Goal: Task Accomplishment & Management: Complete application form

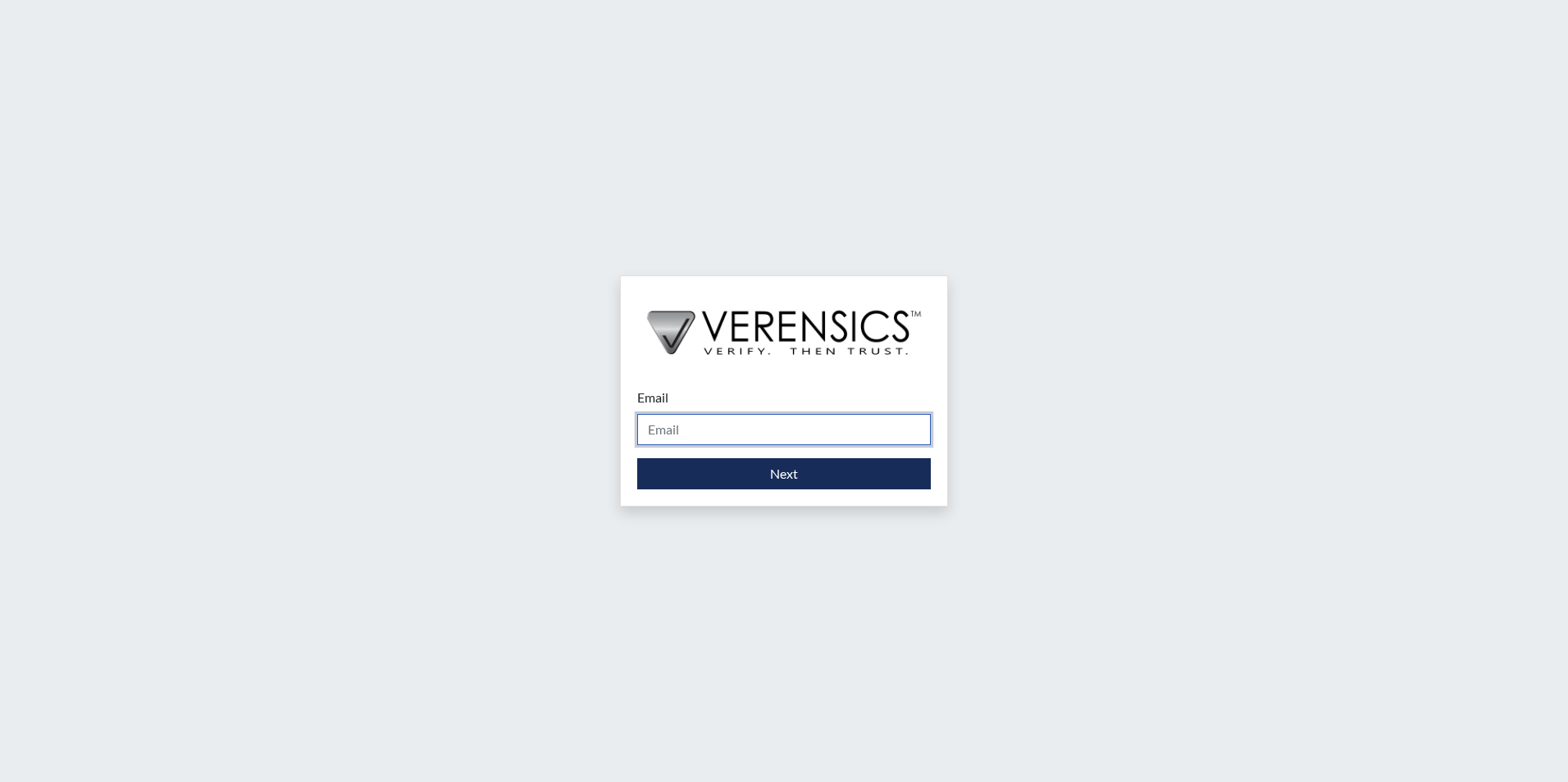
click at [893, 429] on input "Email" at bounding box center [784, 429] width 294 height 32
type input "[PERSON_NAME][EMAIL_ADDRESS][PERSON_NAME][DOMAIN_NAME]"
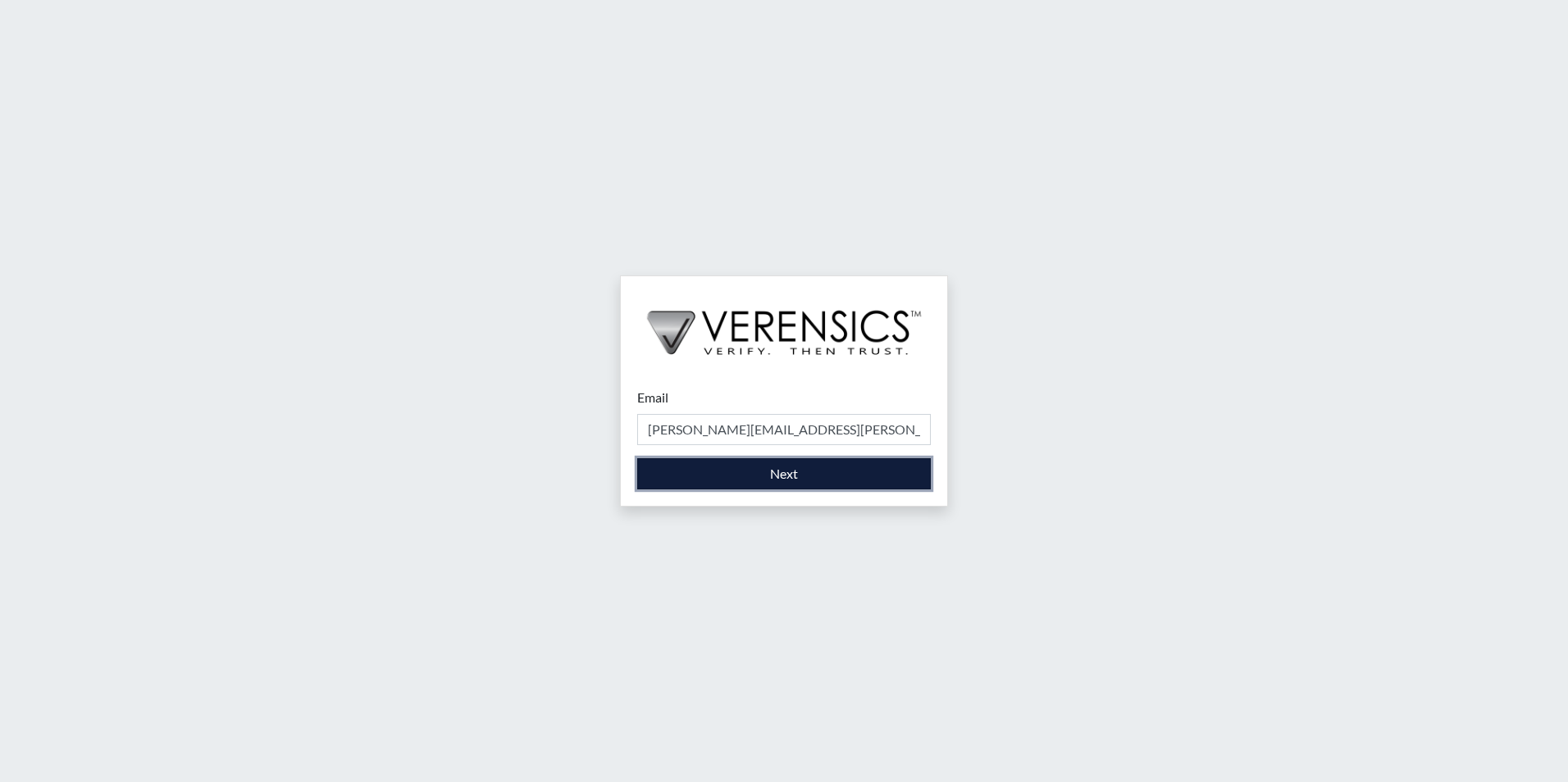
click at [800, 487] on button "Next" at bounding box center [784, 474] width 294 height 32
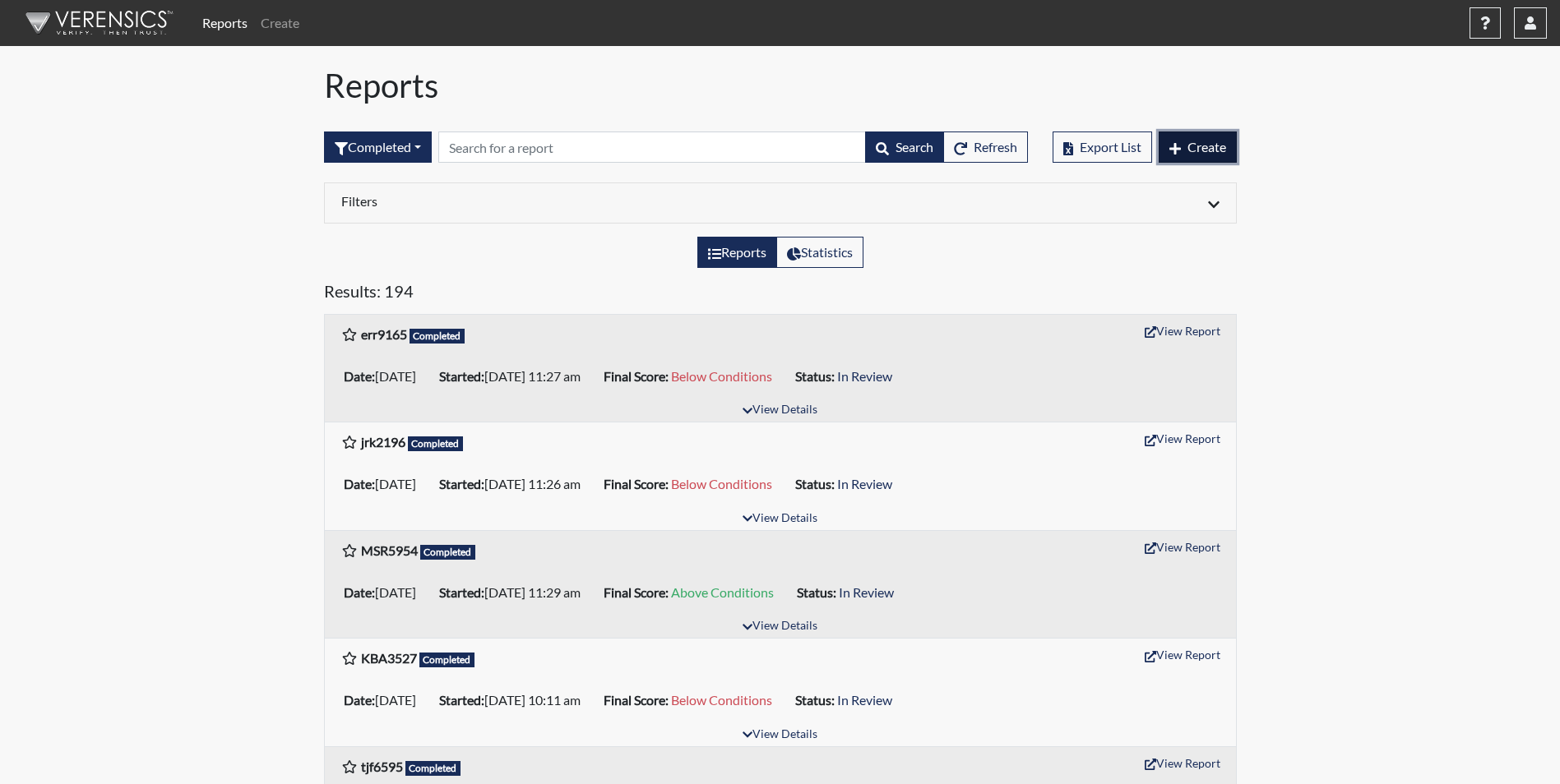
click at [1217, 143] on span "Create" at bounding box center [1206, 147] width 38 height 15
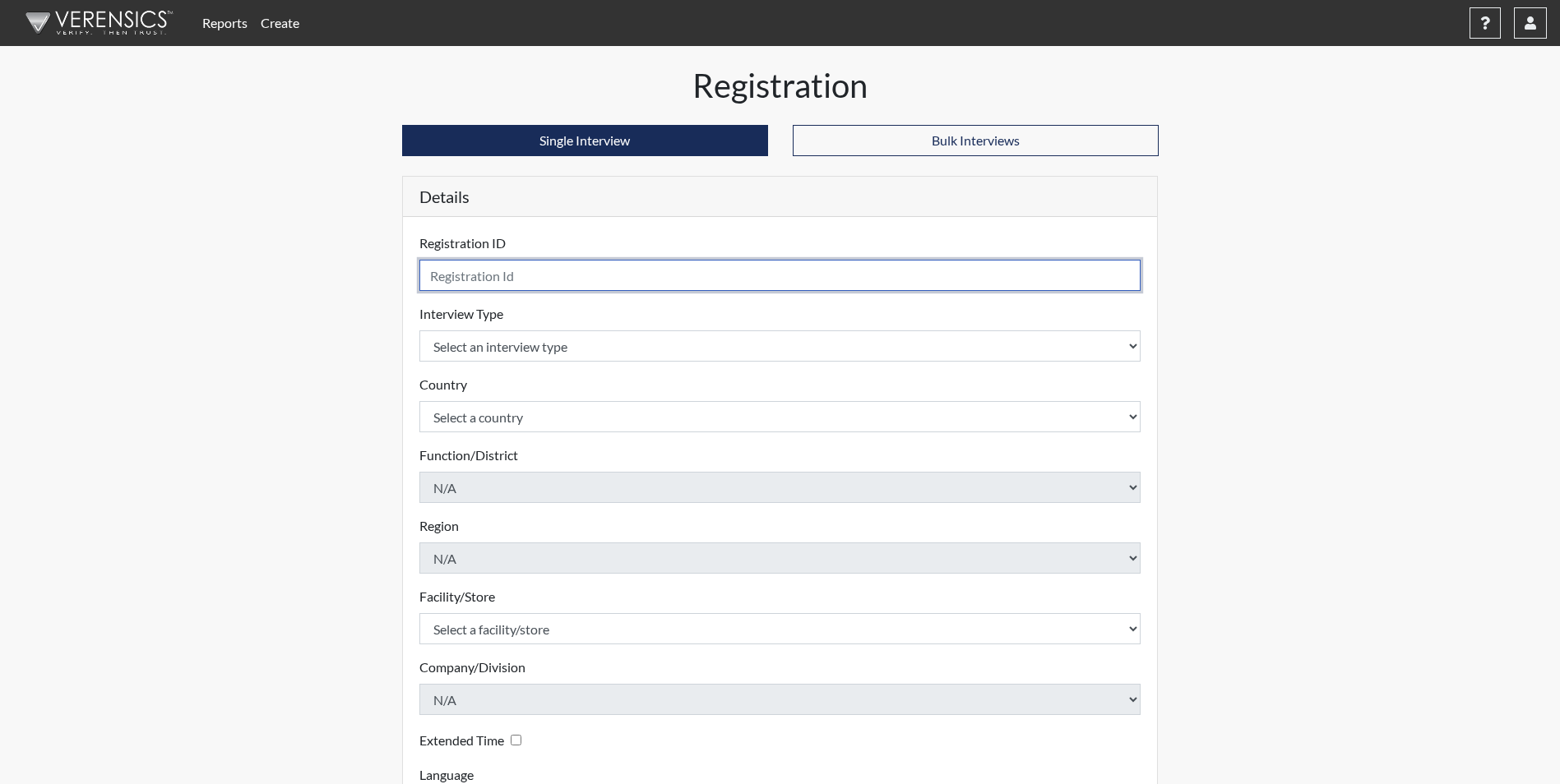
click at [647, 275] on input "text" at bounding box center [780, 275] width 722 height 32
type input "JK2196"
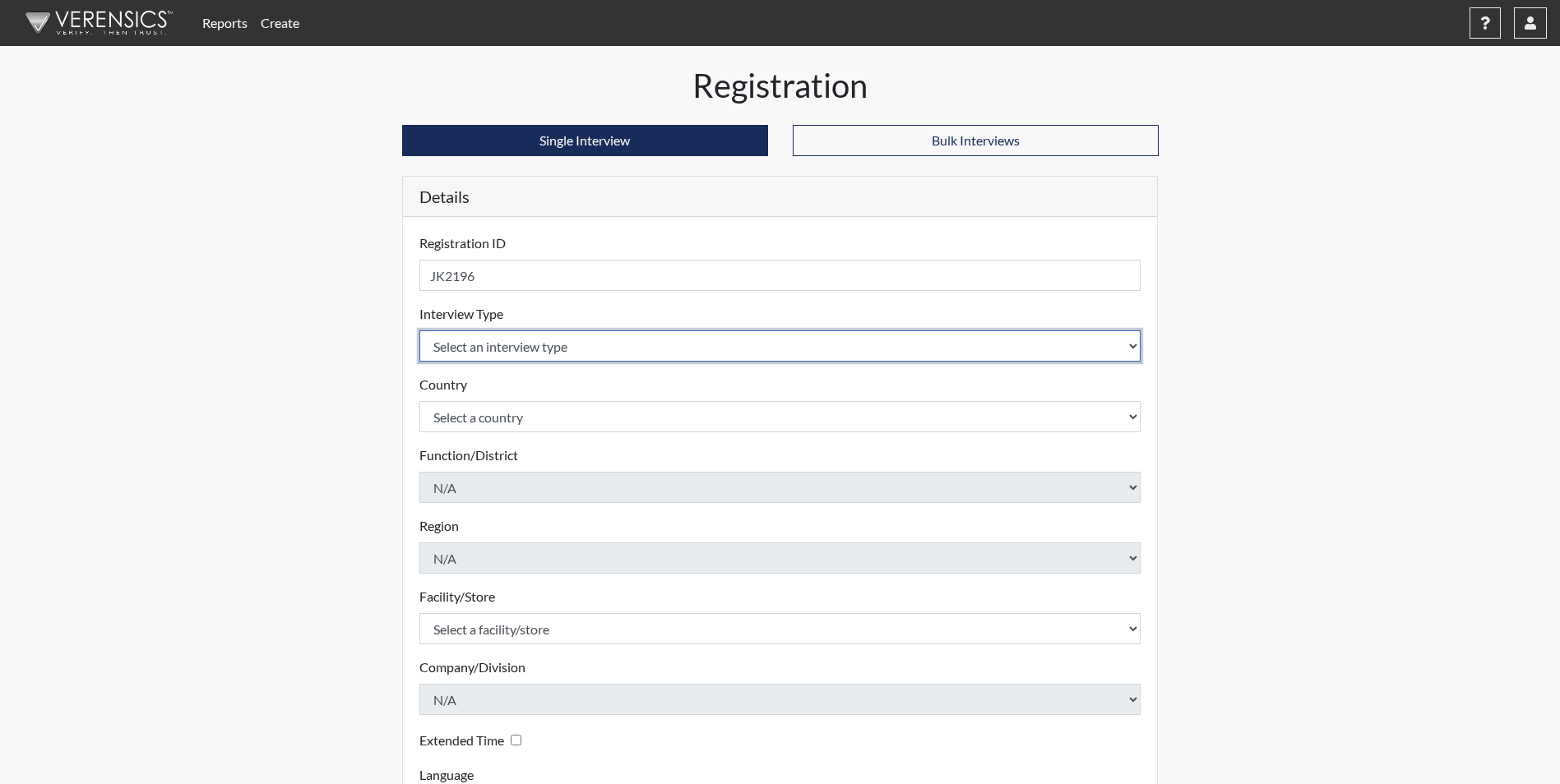
click at [632, 349] on select "Select an interview type Corrections Pre-Employment" at bounding box center [780, 346] width 722 height 32
select select "ff733e93-e1bf-11ea-9c9f-0eff0cf7eb8f"
click at [419, 331] on select "Select an interview type Corrections Pre-Employment" at bounding box center [780, 346] width 722 height 32
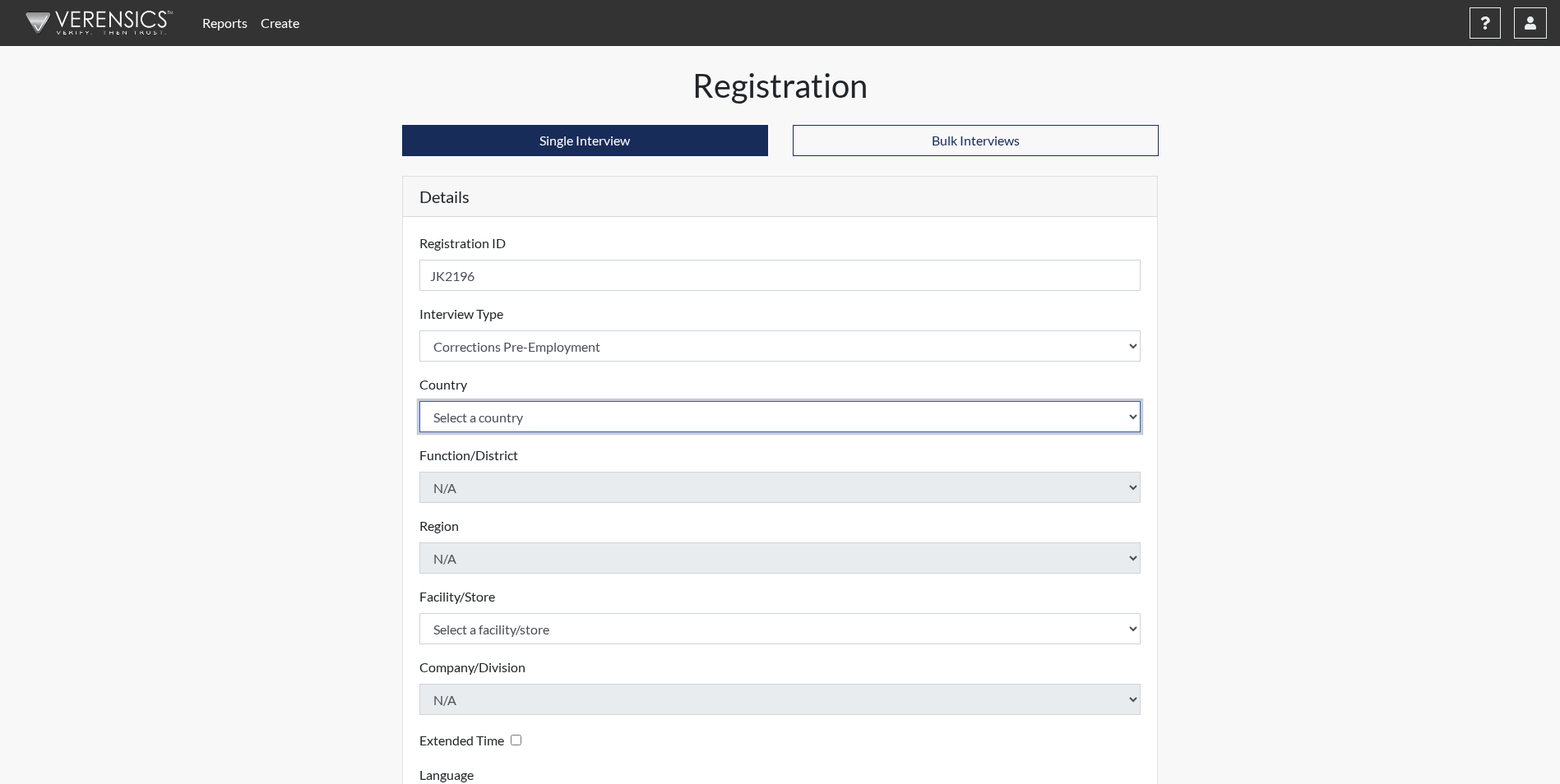
click at [642, 424] on select "Select a country [GEOGRAPHIC_DATA] [GEOGRAPHIC_DATA]" at bounding box center [780, 417] width 722 height 32
select select "united-states-of-[GEOGRAPHIC_DATA]"
click at [419, 401] on select "Select a country [GEOGRAPHIC_DATA] [GEOGRAPHIC_DATA]" at bounding box center [780, 417] width 722 height 32
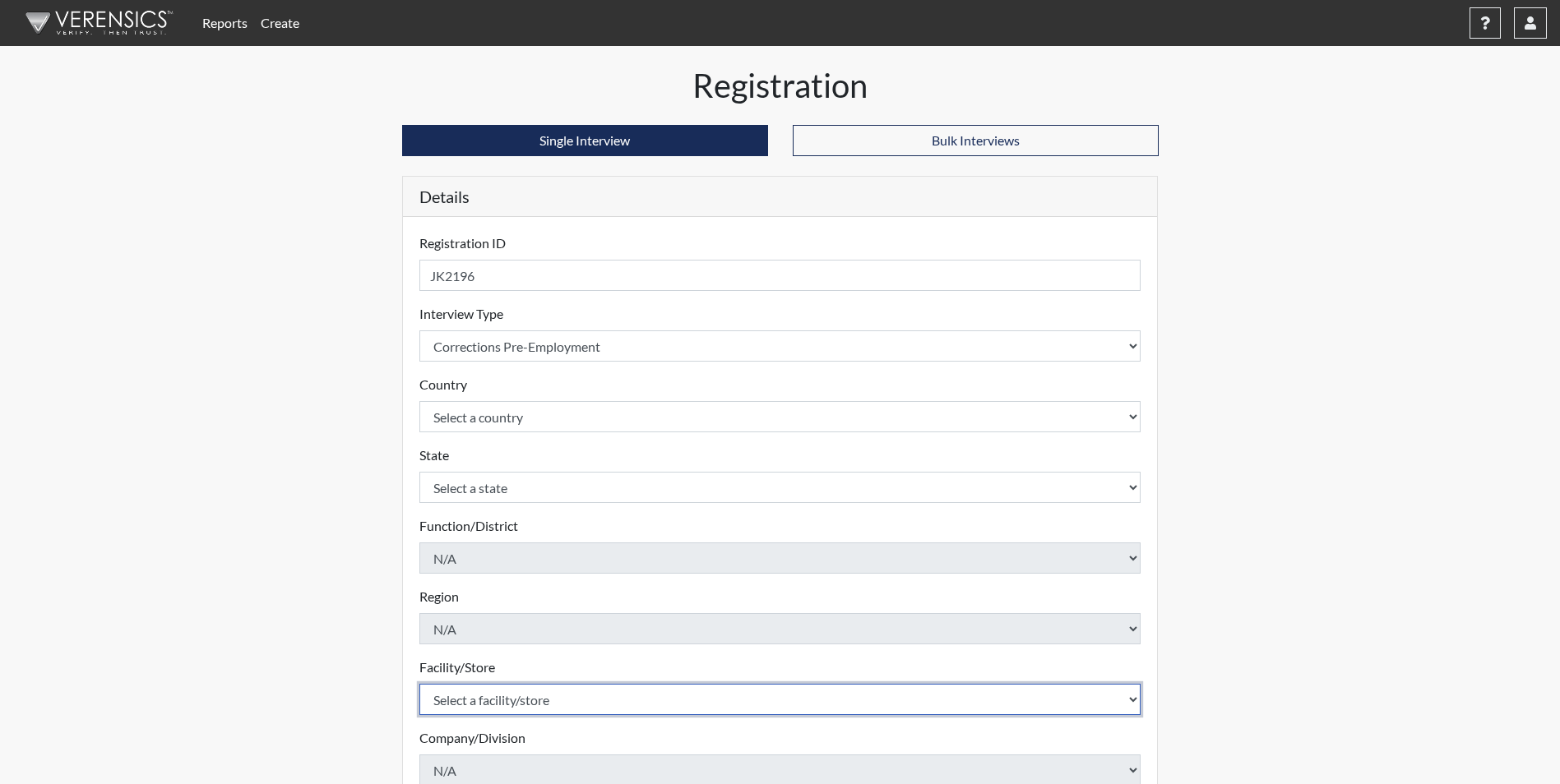
click at [622, 695] on select "Select a facility/store [PERSON_NAME] Unit Metro Re-Entry Facility Metro TC" at bounding box center [780, 699] width 722 height 32
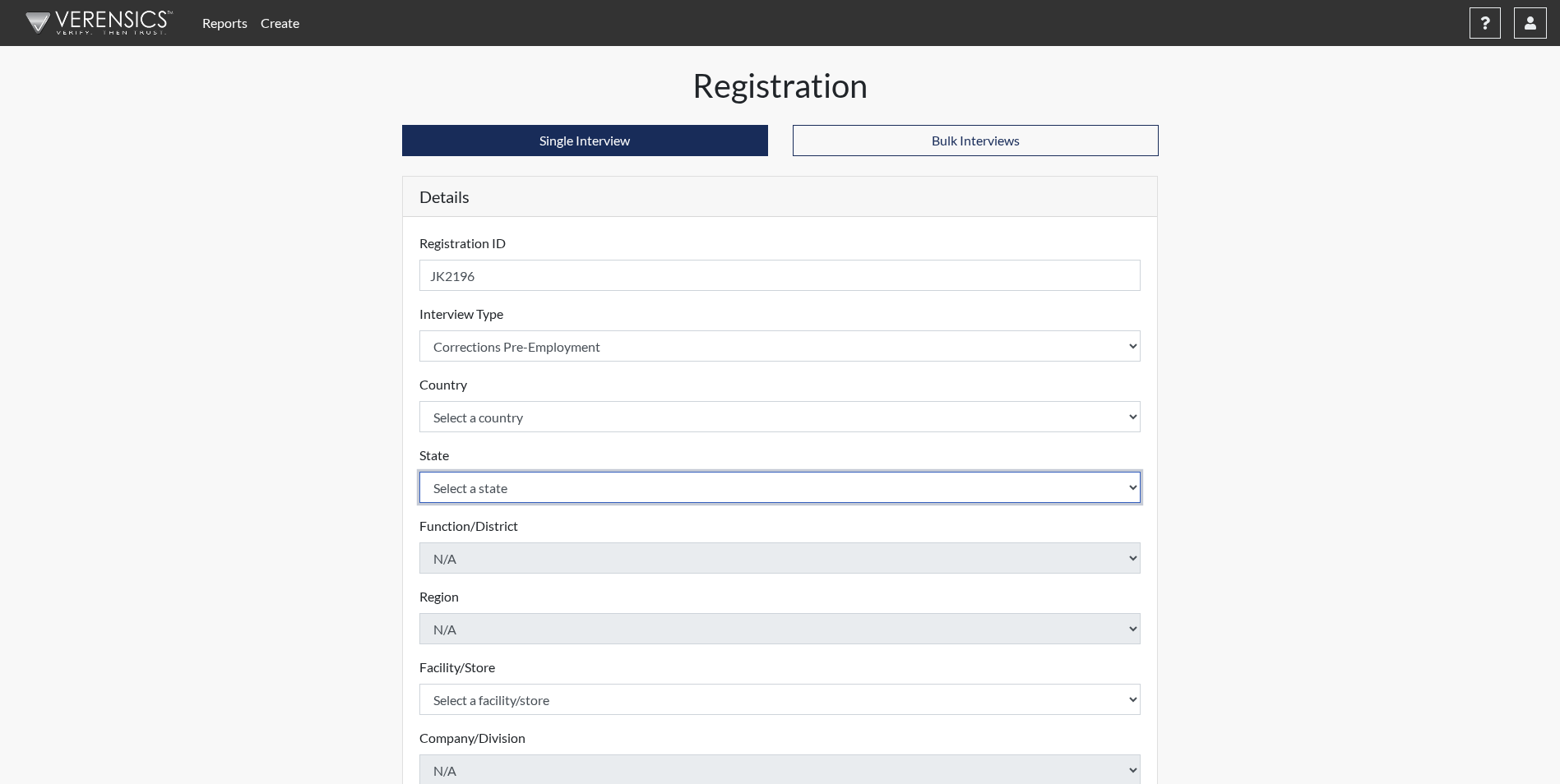
click at [615, 487] on select "Select a state [US_STATE] [US_STATE] [US_STATE] [US_STATE] [US_STATE] [US_STATE…" at bounding box center [780, 488] width 722 height 32
select select "GA"
click at [419, 472] on select "Select a state [US_STATE] [US_STATE] [US_STATE] [US_STATE] [US_STATE] [US_STATE…" at bounding box center [780, 488] width 722 height 32
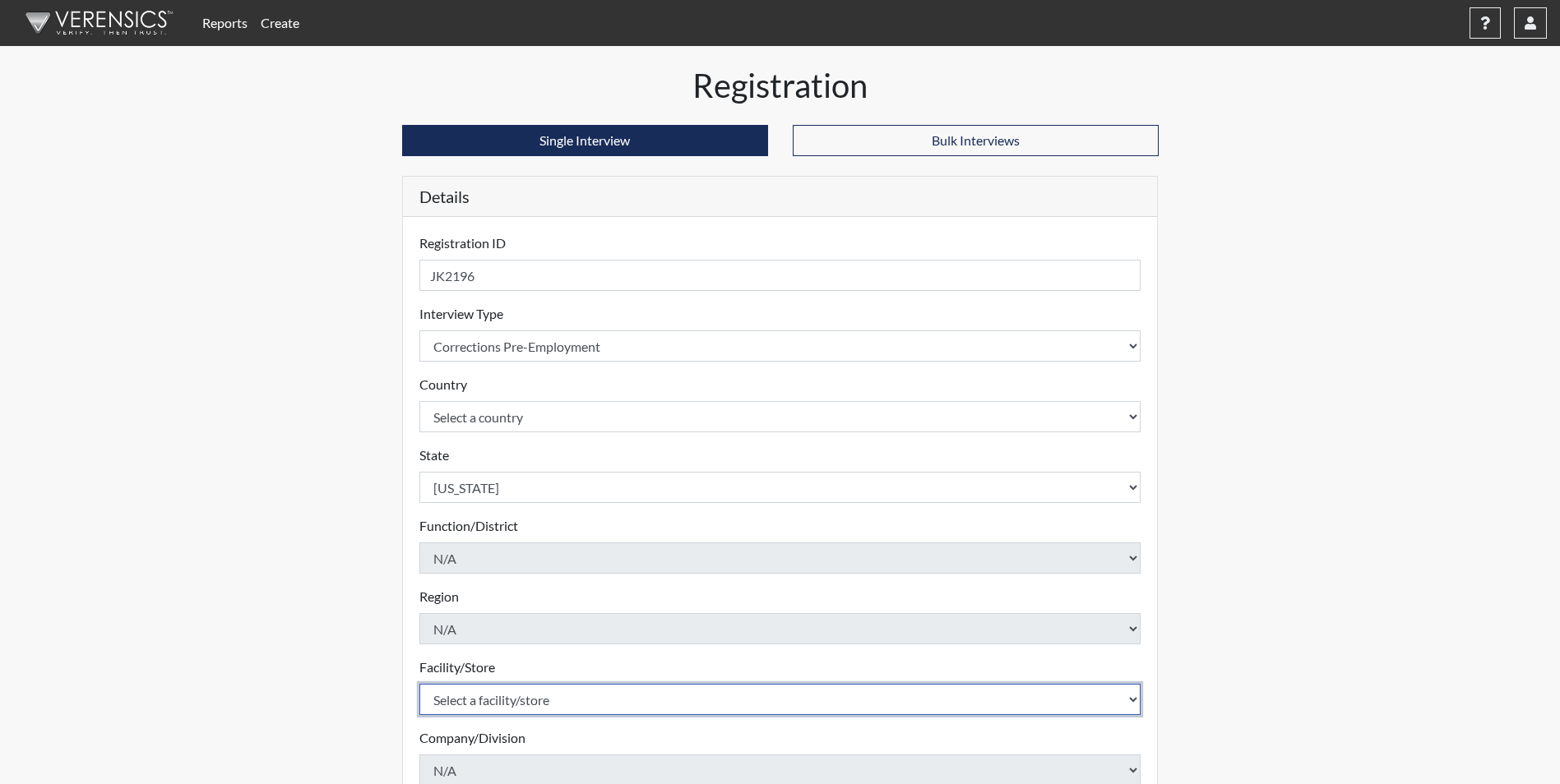
click at [531, 694] on select "Select a facility/store [PERSON_NAME] Unit Metro Re-Entry Facility Metro TC" at bounding box center [780, 699] width 722 height 32
select select "226f3449-6468-4bad-86c2-dd5091f02e51"
click at [419, 684] on select "Select a facility/store [PERSON_NAME] Unit Metro Re-Entry Facility Metro TC" at bounding box center [780, 699] width 722 height 32
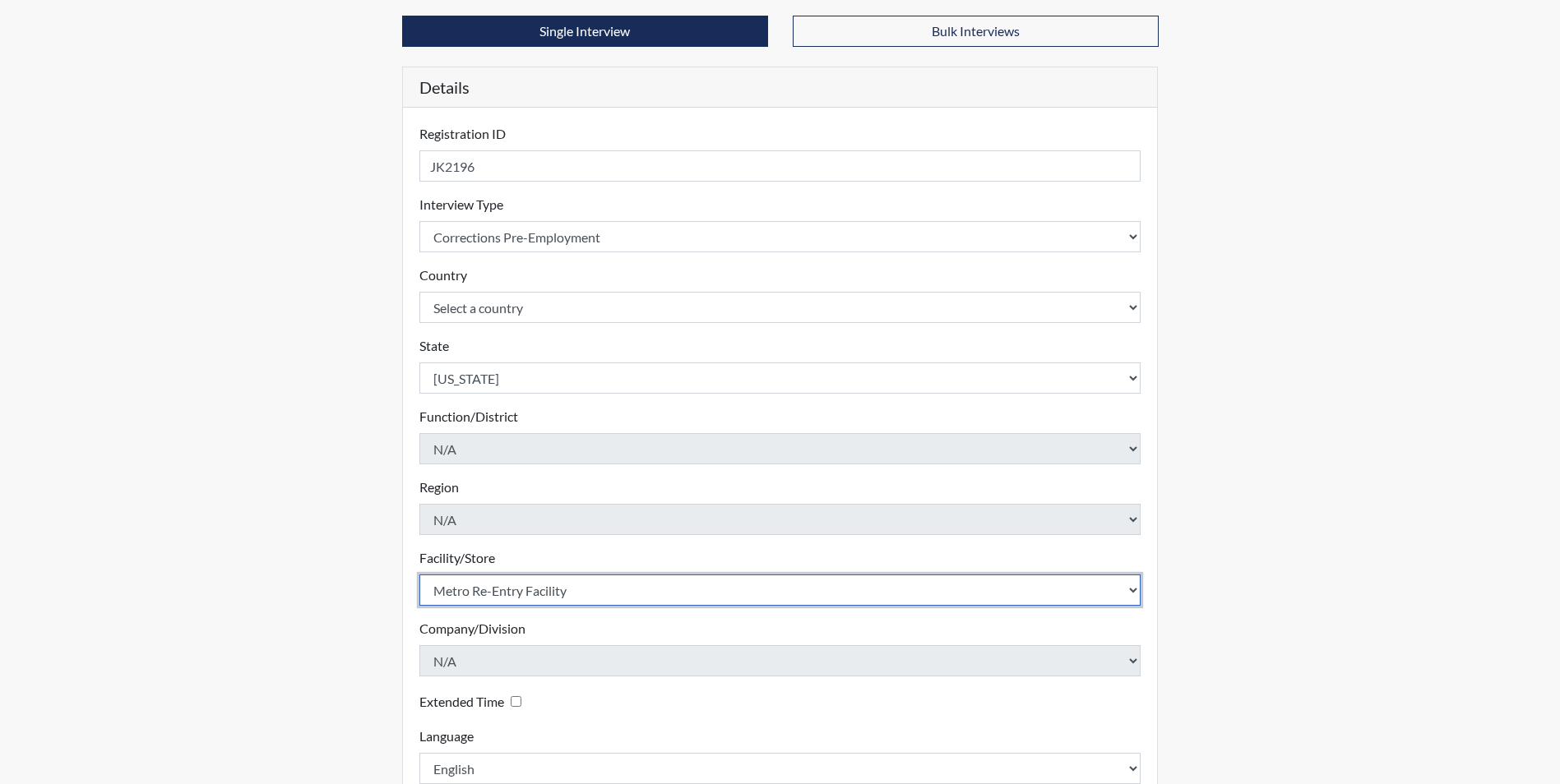
scroll to position [211, 0]
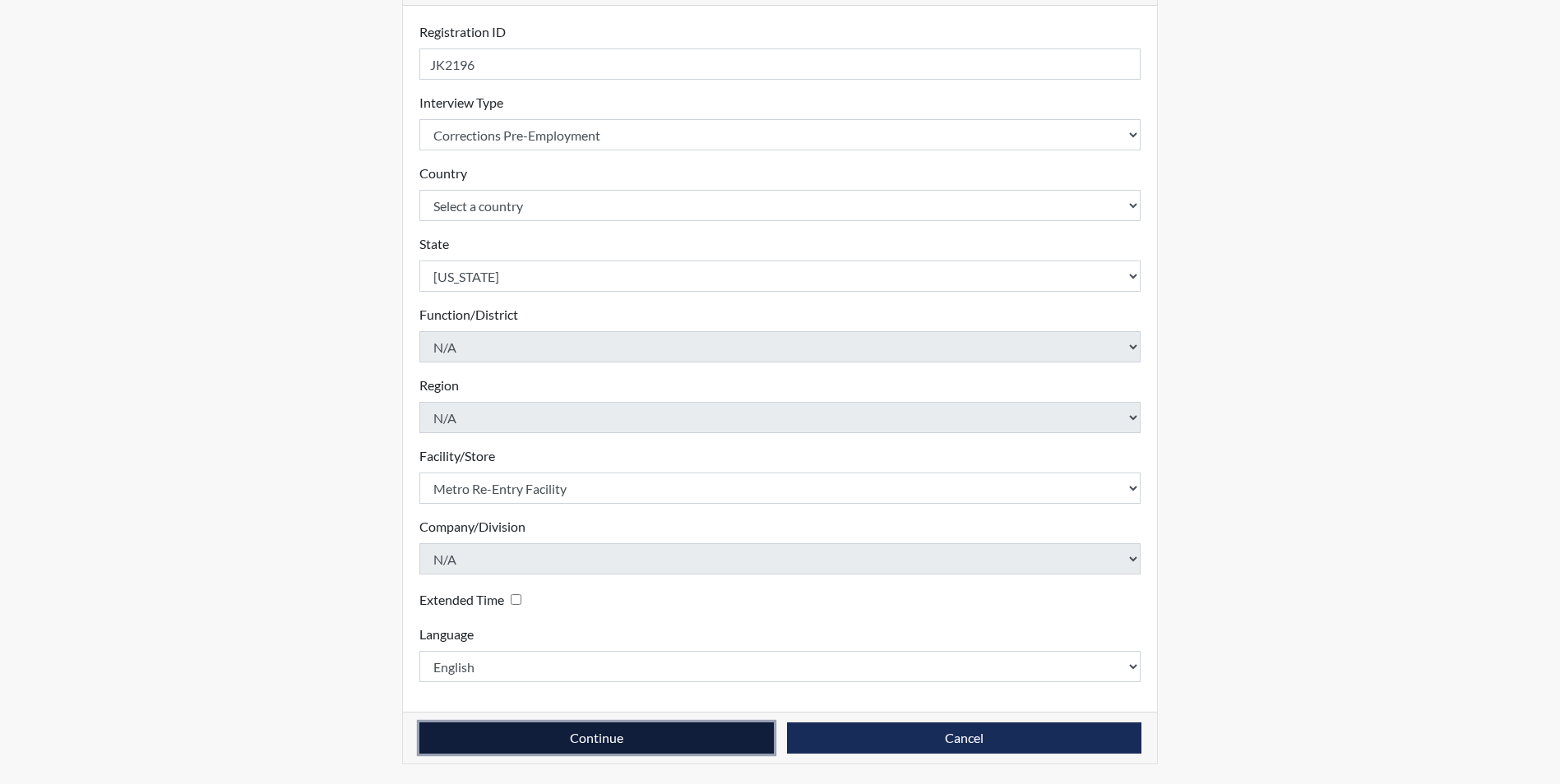
click at [661, 732] on button "Continue" at bounding box center [596, 738] width 355 height 32
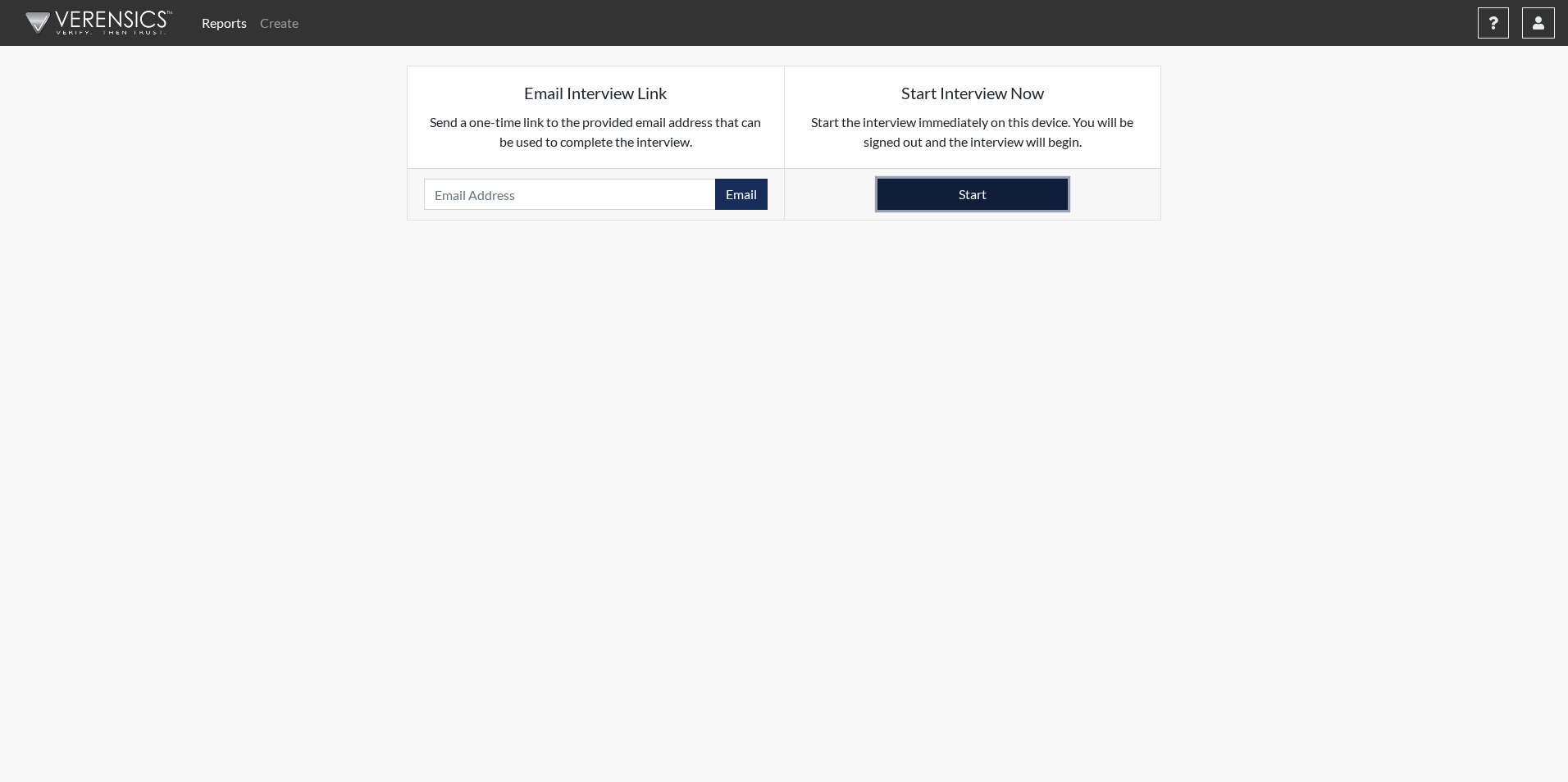
click at [943, 193] on button "Start" at bounding box center [972, 194] width 190 height 32
